Goal: Check status: Check status

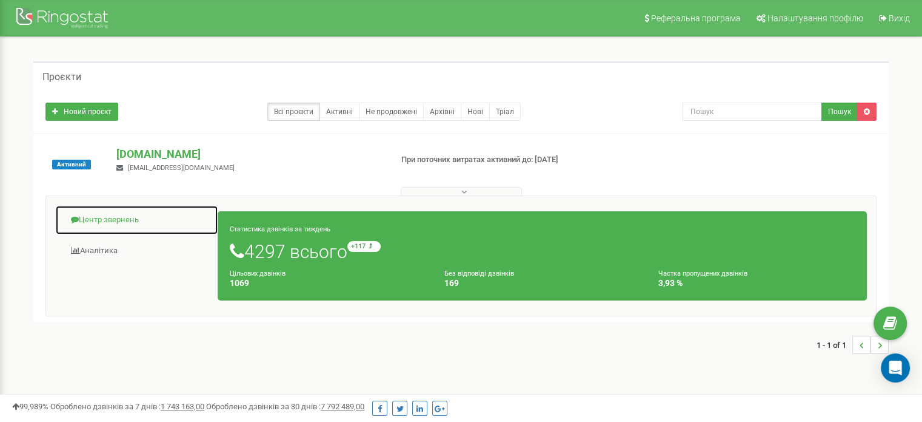
click at [104, 220] on link "Центр звернень" at bounding box center [136, 220] width 163 height 30
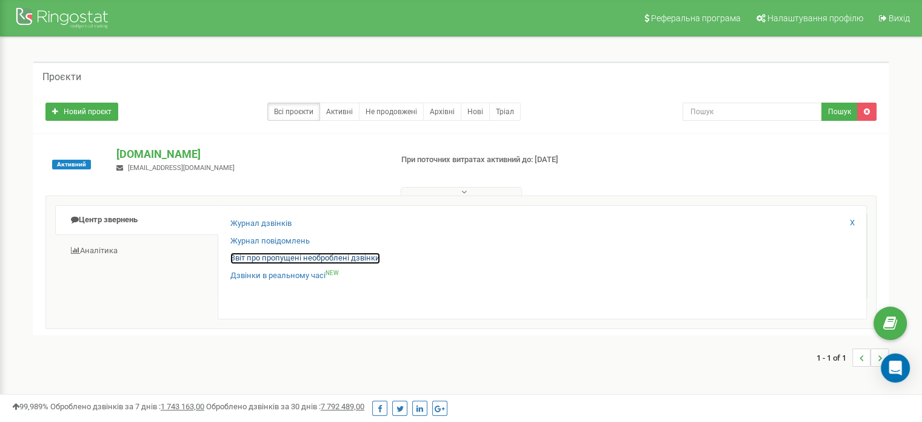
click at [249, 261] on link "Звіт про пропущені необроблені дзвінки" at bounding box center [305, 258] width 150 height 12
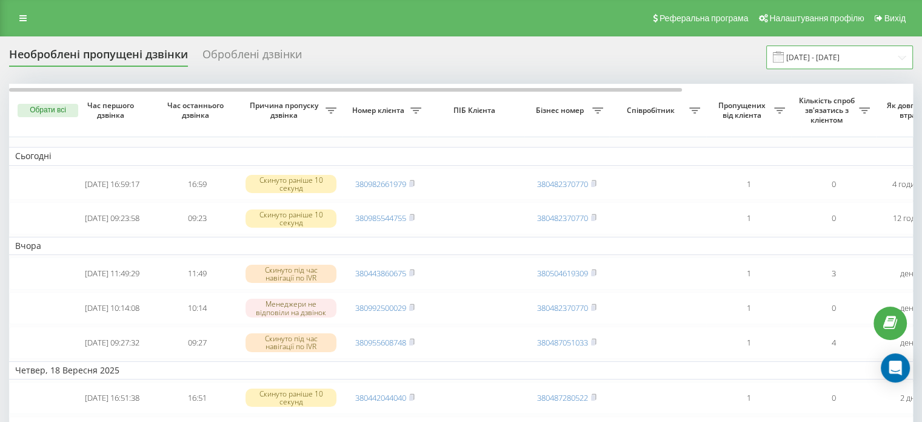
click at [819, 62] on input "[DATE] - [DATE]" at bounding box center [840, 57] width 147 height 24
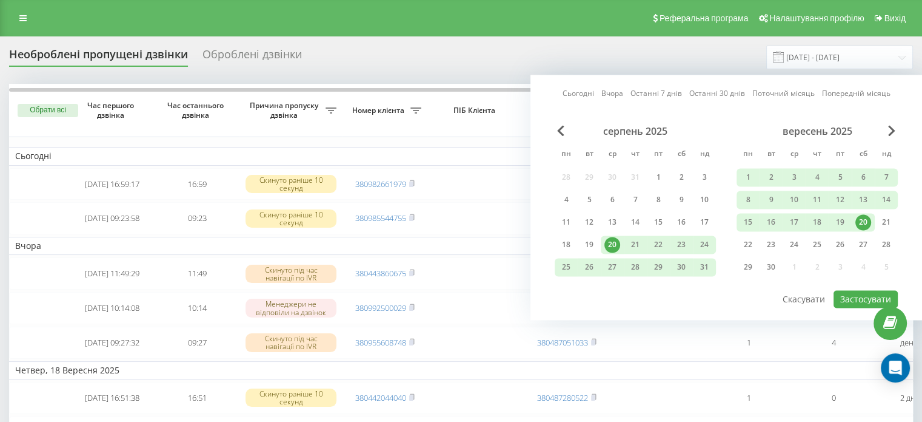
click at [864, 224] on div "20" at bounding box center [864, 222] width 16 height 16
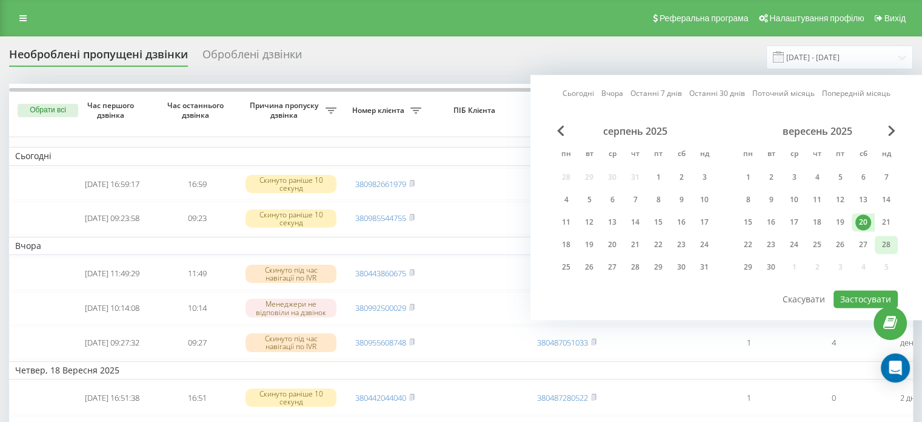
drag, startPoint x: 893, startPoint y: 221, endPoint x: 879, endPoint y: 238, distance: 22.0
click at [892, 221] on div "21" at bounding box center [887, 222] width 16 height 16
click at [866, 293] on button "Застосувати" at bounding box center [866, 299] width 64 height 18
type input "[DATE] - [DATE]"
